Goal: Check status: Check status

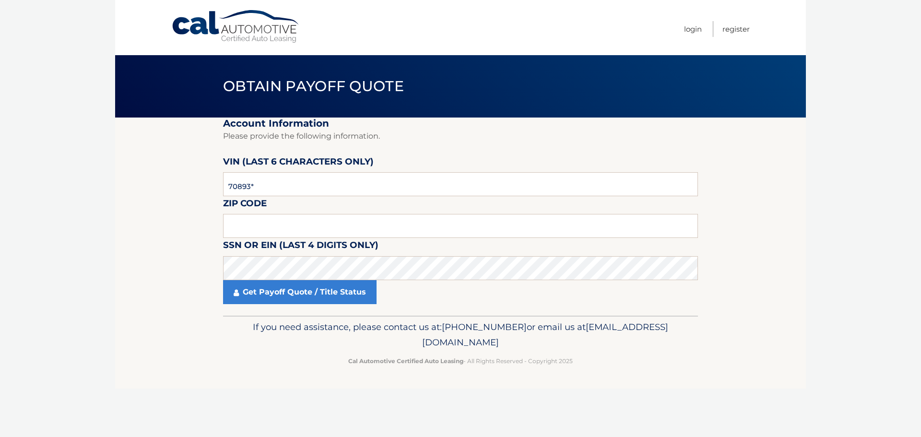
type input "708930"
type input "11233"
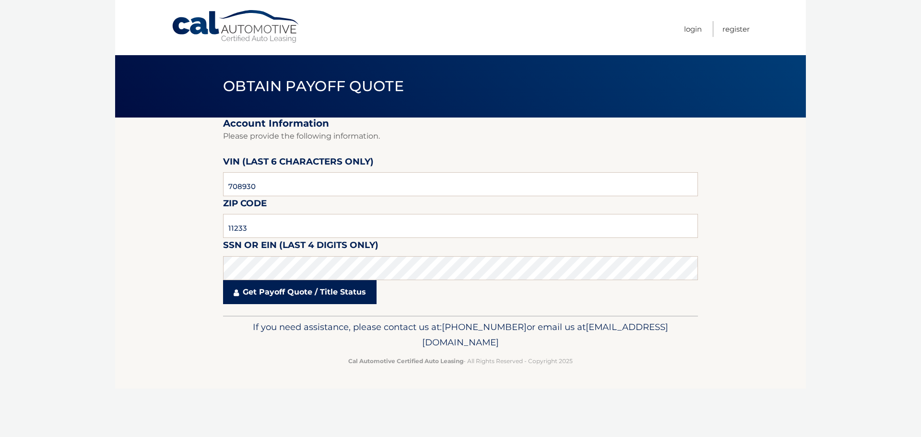
click at [311, 281] on link "Get Payoff Quote / Title Status" at bounding box center [299, 292] width 153 height 24
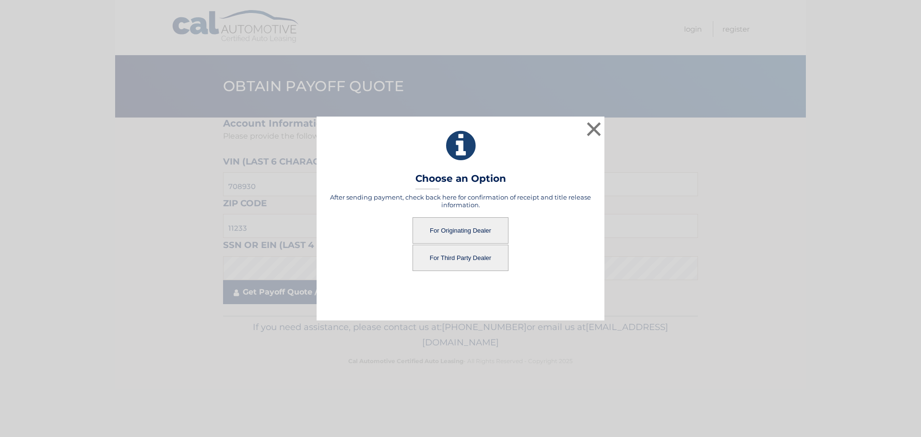
click at [310, 294] on div "× Choose an Option After sending payment, check back here for confirmation of r…" at bounding box center [460, 218] width 913 height 203
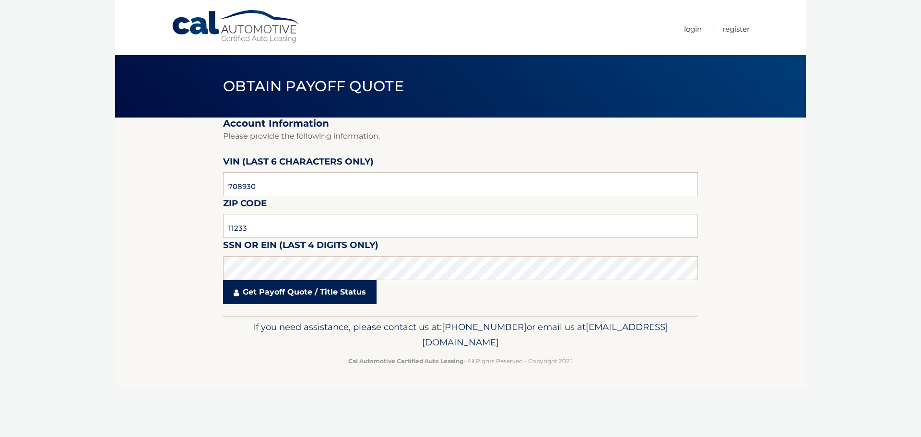
click at [268, 297] on link "Get Payoff Quote / Title Status" at bounding box center [299, 292] width 153 height 24
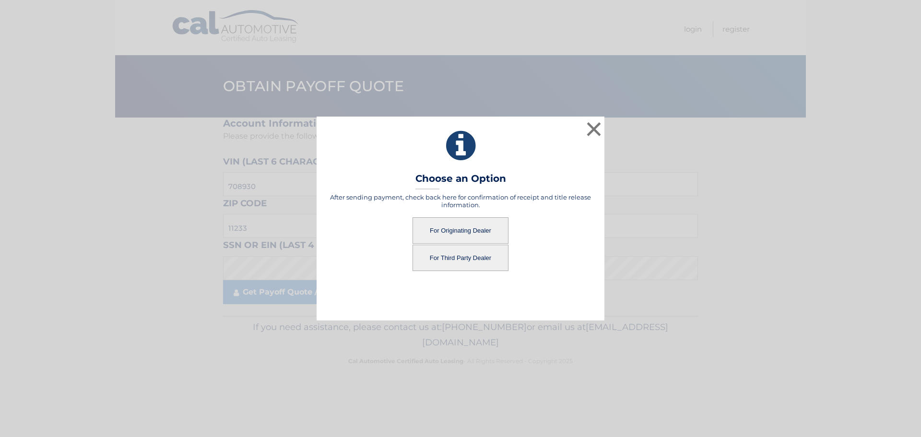
click at [448, 236] on button "For Originating Dealer" at bounding box center [461, 230] width 96 height 26
click at [450, 231] on button "For Originating Dealer" at bounding box center [461, 230] width 96 height 26
